Goal: Task Accomplishment & Management: Use online tool/utility

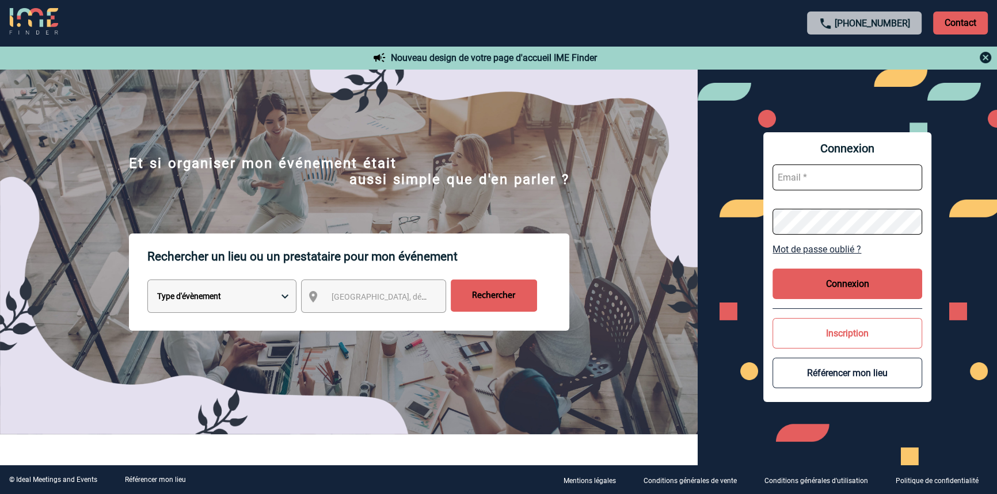
type input "[EMAIL_ADDRESS][DOMAIN_NAME]"
click at [884, 271] on button "Connexion" at bounding box center [847, 284] width 150 height 31
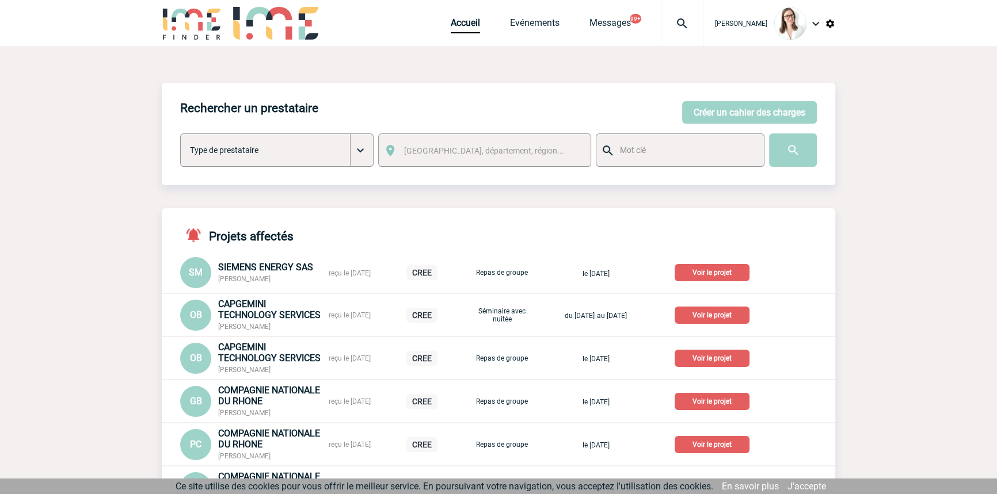
click at [666, 26] on img at bounding box center [681, 24] width 41 height 14
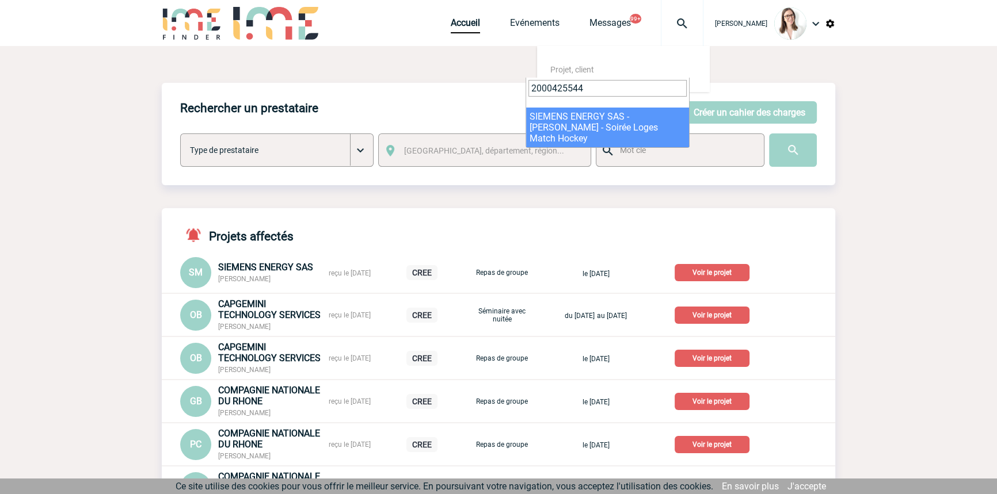
type input "2000425544"
select select "25045"
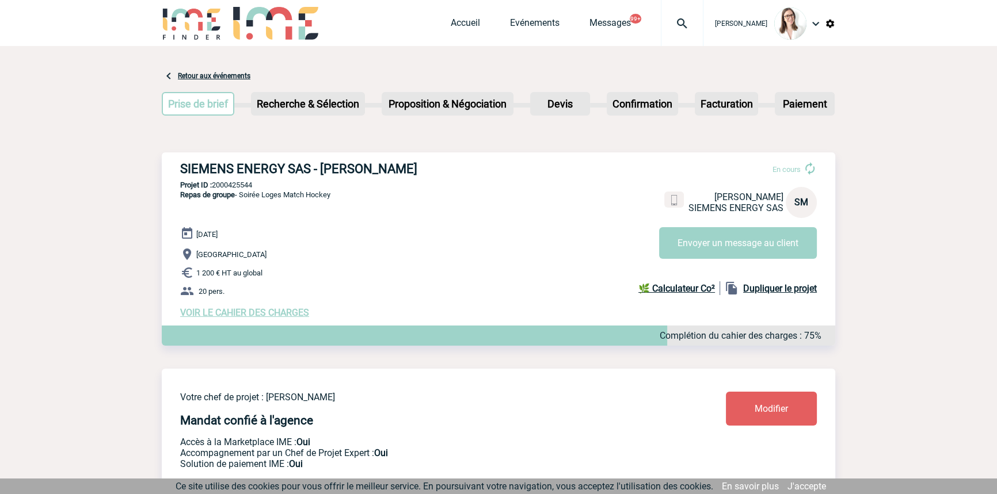
click at [288, 317] on span "VOIR LE CAHIER DES CHARGES" at bounding box center [244, 312] width 129 height 11
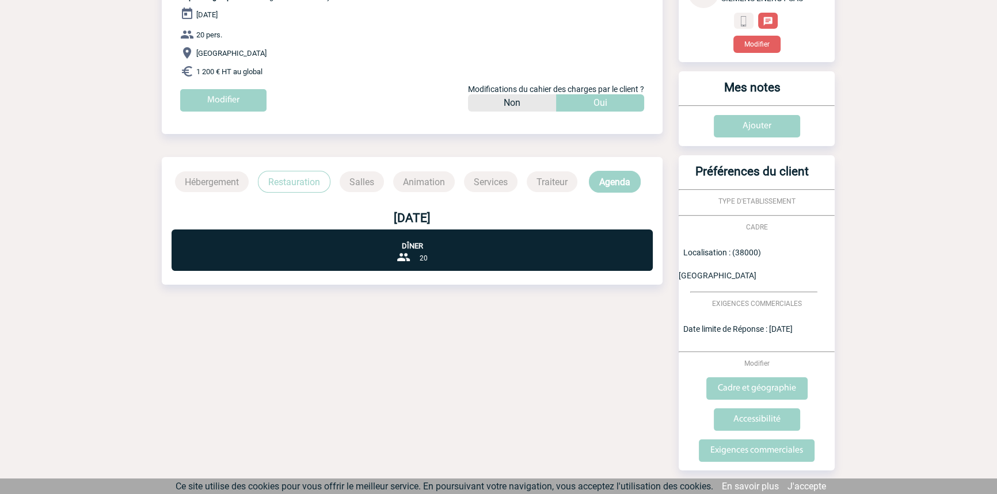
scroll to position [167, 0]
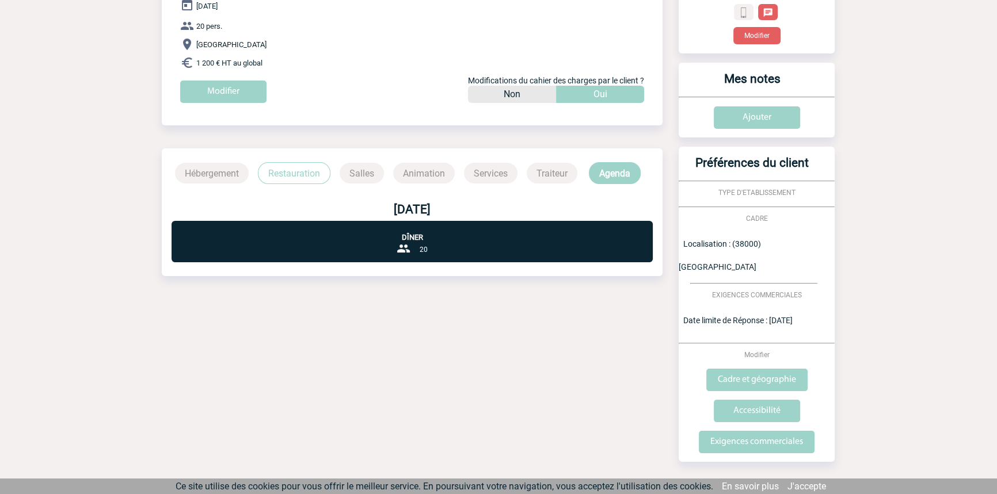
click at [312, 181] on p "Restauration" at bounding box center [294, 173] width 73 height 22
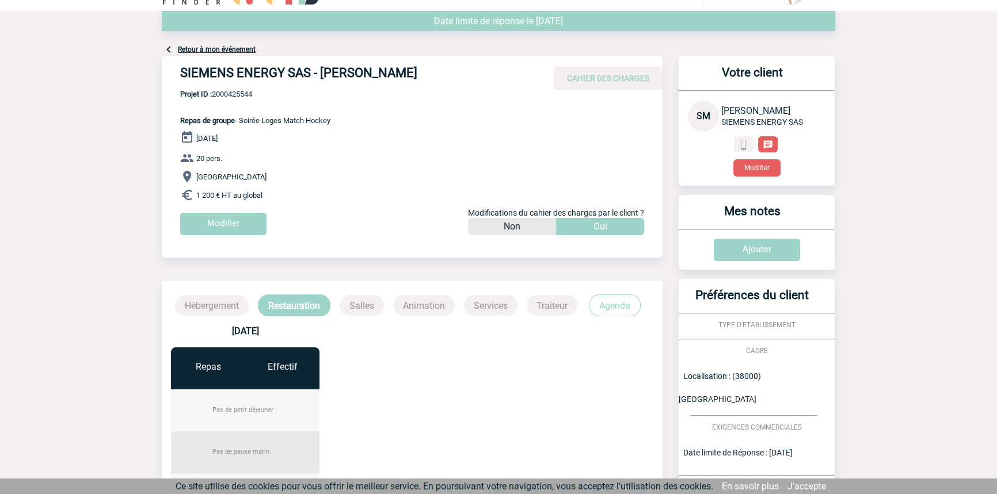
scroll to position [0, 0]
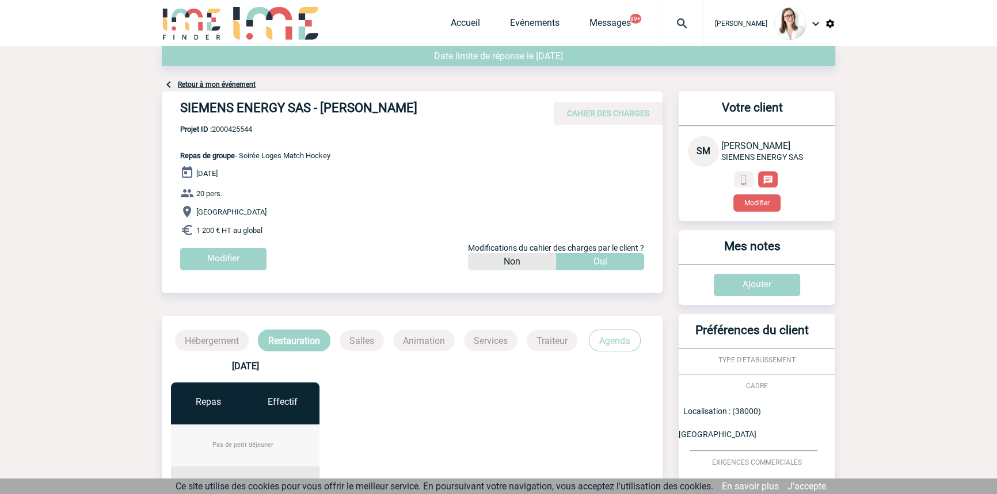
drag, startPoint x: 629, startPoint y: 349, endPoint x: 627, endPoint y: 373, distance: 23.6
click at [627, 345] on p "Agenda" at bounding box center [615, 341] width 52 height 22
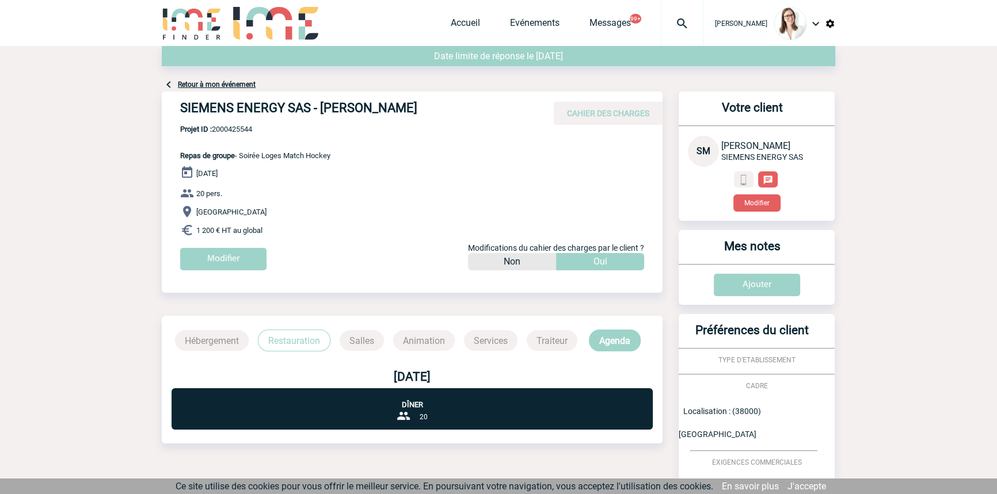
click at [242, 82] on link "Retour à mon événement" at bounding box center [217, 85] width 78 height 8
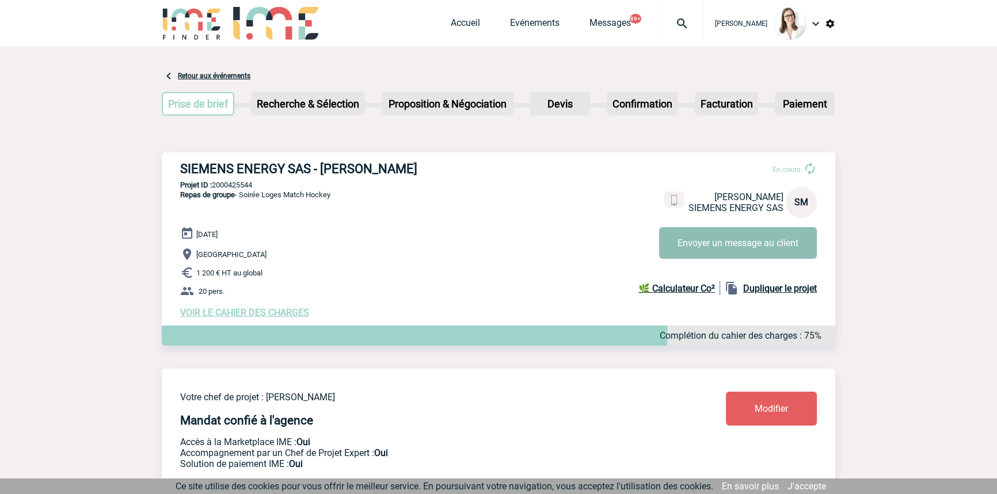
click at [731, 253] on button "Envoyer un message au client" at bounding box center [738, 243] width 158 height 32
click at [675, 26] on img at bounding box center [681, 24] width 41 height 14
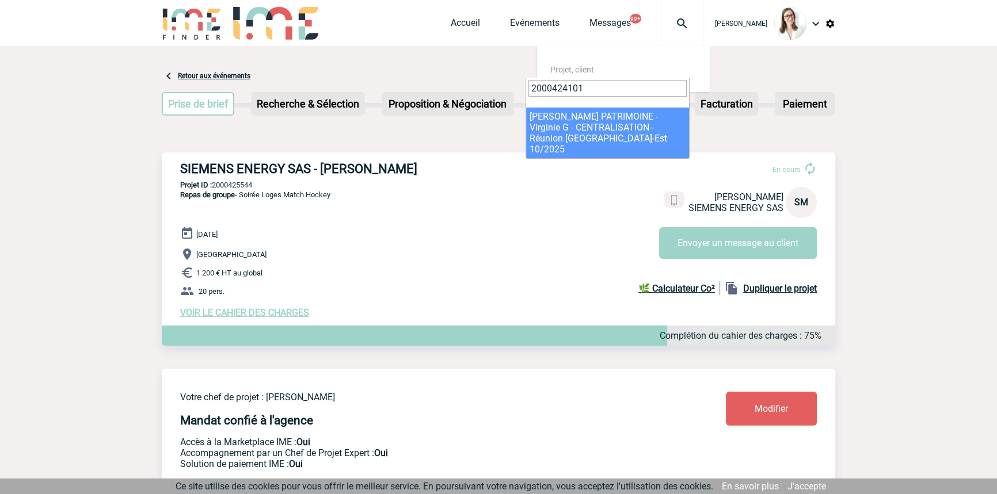
type input "2000424101"
drag, startPoint x: 591, startPoint y: 119, endPoint x: 584, endPoint y: 134, distance: 16.5
select select "23602"
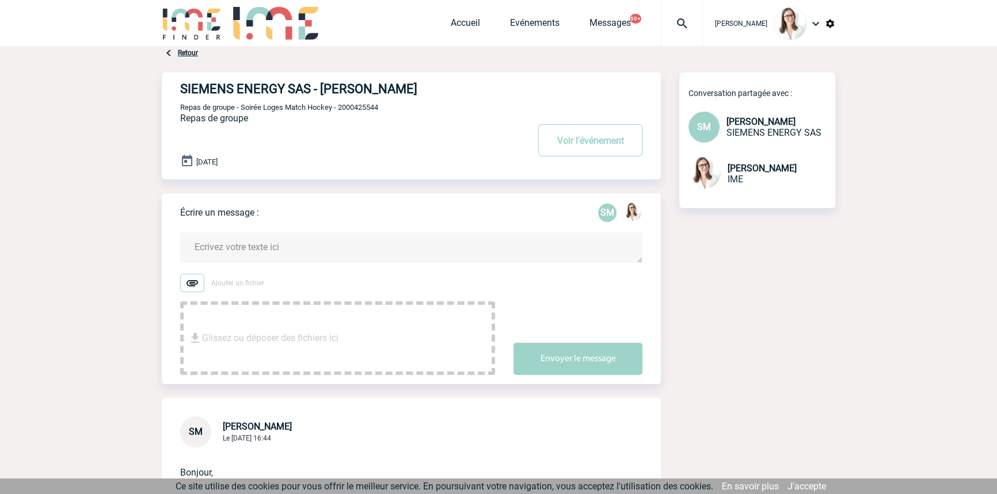
click at [368, 109] on span "Repas de groupe - Soirée Loges Match Hockey - 2000425544" at bounding box center [279, 107] width 198 height 9
drag, startPoint x: 368, startPoint y: 109, endPoint x: 336, endPoint y: 110, distance: 32.2
click at [368, 110] on span "Repas de groupe - Soirée Loges Match Hockey - 2000425544" at bounding box center [279, 107] width 198 height 9
copy span "2000425544"
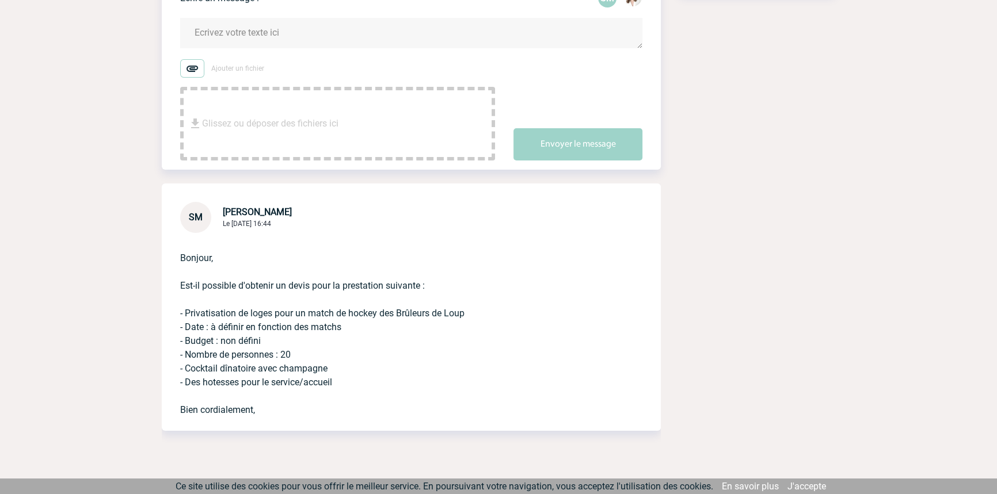
scroll to position [245, 0]
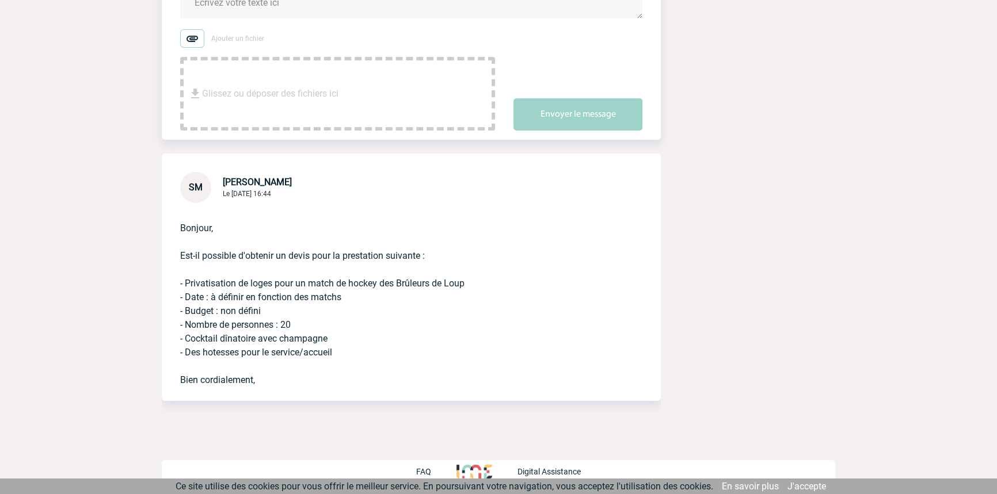
drag, startPoint x: 286, startPoint y: 332, endPoint x: 173, endPoint y: 284, distance: 122.7
click at [175, 284] on div "Bonjour, Est-il possible d'obtenir un devis pour la prestation suivante : - Pri…" at bounding box center [411, 302] width 499 height 198
copy p "- Privatisation de loges pour un match de hockey des Brûleurs de Loup - Date : …"
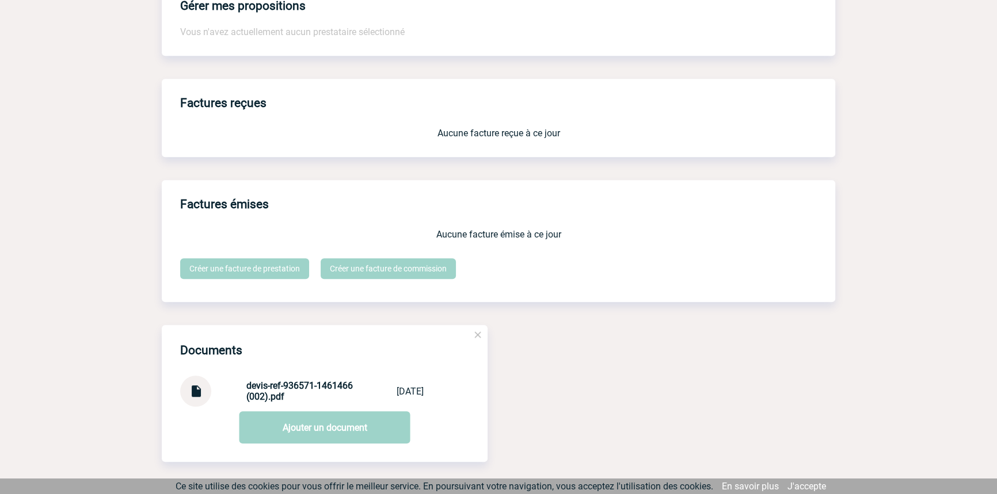
scroll to position [967, 0]
